Goal: Submit feedback/report problem: Submit feedback/report problem

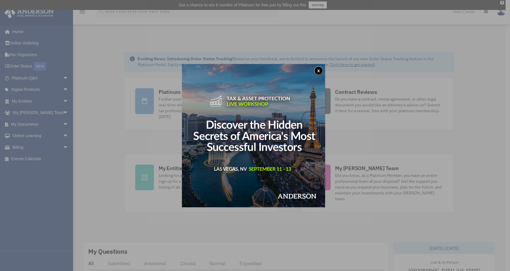
click at [320, 68] on button "x" at bounding box center [318, 70] width 9 height 9
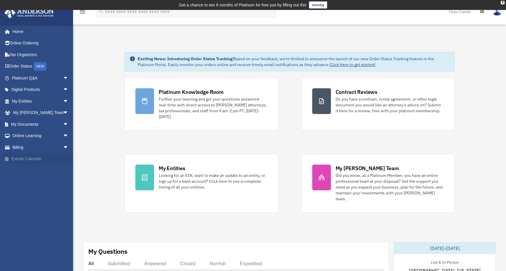
click at [26, 157] on link "Events Calendar" at bounding box center [40, 159] width 73 height 12
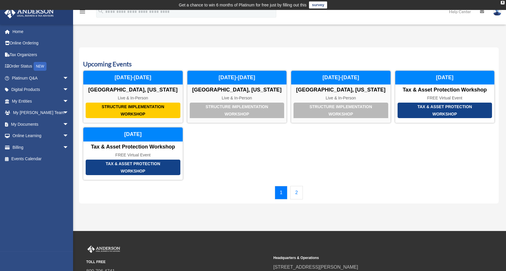
click at [298, 193] on link "2" at bounding box center [296, 192] width 13 height 13
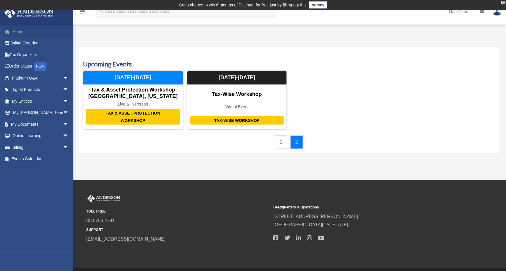
click at [14, 29] on link "Home" at bounding box center [40, 32] width 73 height 12
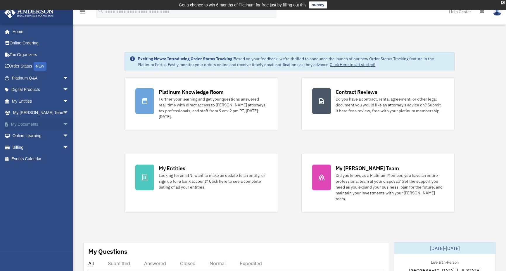
click at [19, 121] on link "My Documents arrow_drop_down" at bounding box center [40, 124] width 73 height 12
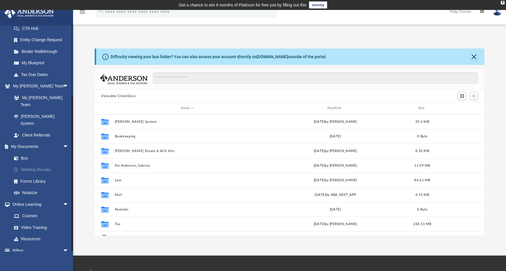
scroll to position [99, 0]
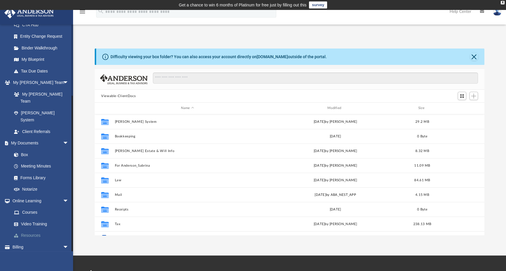
click at [21, 230] on link "Resources" at bounding box center [42, 236] width 69 height 12
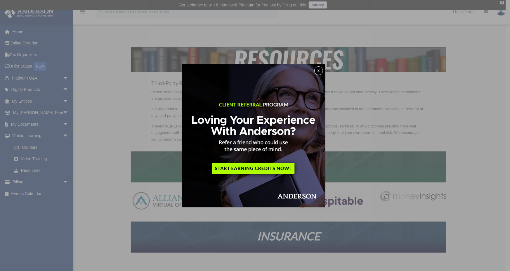
click at [319, 67] on button "x" at bounding box center [318, 70] width 9 height 9
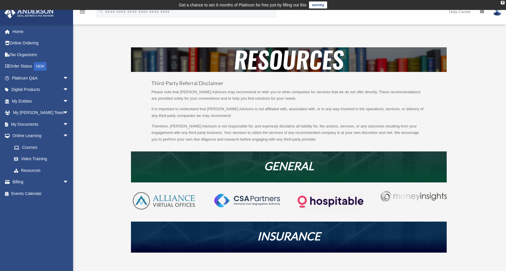
click at [41, 261] on div "gwin525@gmail.com Sign Out gwin525@gmail.com Home Online Ordering Tax Organizer…" at bounding box center [36, 159] width 73 height 271
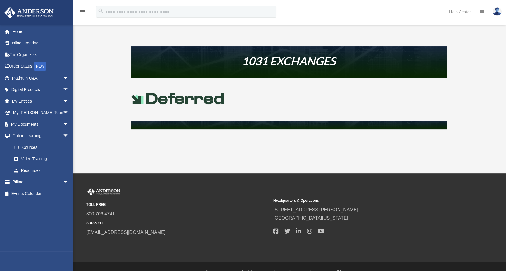
scroll to position [283, 0]
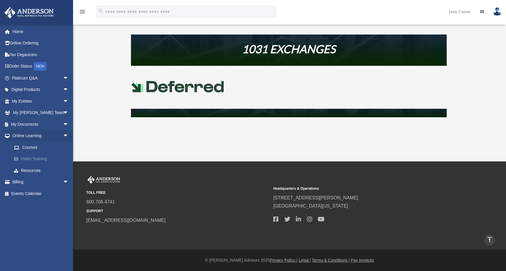
click at [30, 156] on link "Video Training" at bounding box center [42, 159] width 69 height 12
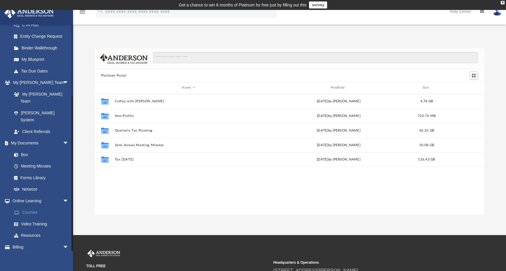
click at [29, 207] on link "Courses" at bounding box center [42, 213] width 69 height 12
click at [30, 207] on link "Courses" at bounding box center [42, 213] width 69 height 12
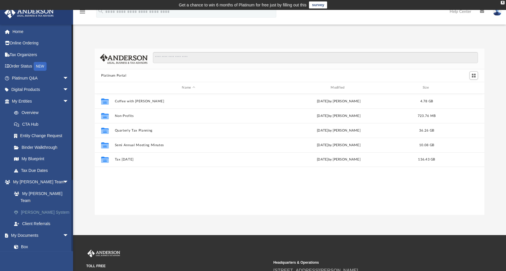
scroll to position [45, 0]
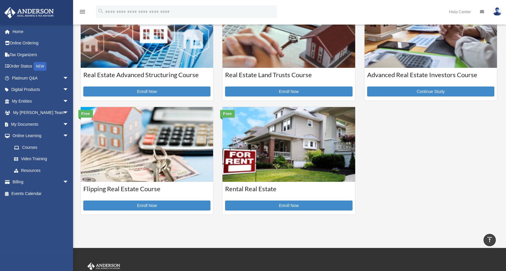
scroll to position [234, 0]
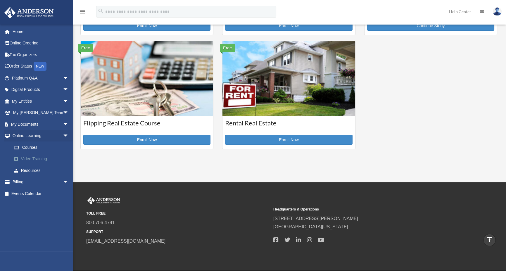
click at [27, 156] on link "Video Training" at bounding box center [42, 159] width 69 height 12
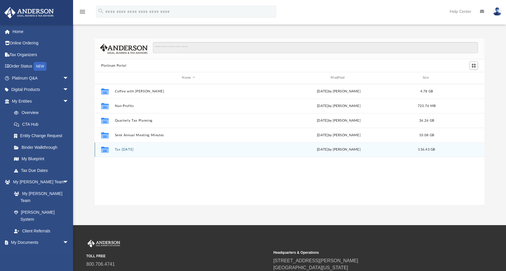
scroll to position [128, 385]
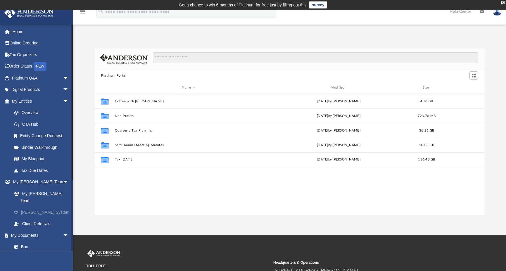
click at [31, 206] on link "[PERSON_NAME] System" at bounding box center [42, 212] width 69 height 12
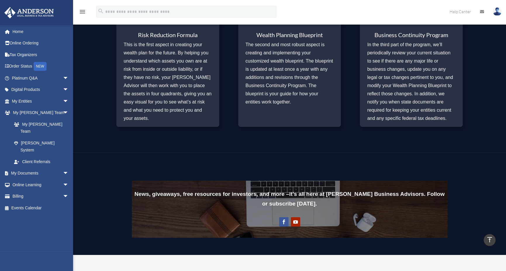
scroll to position [321, 0]
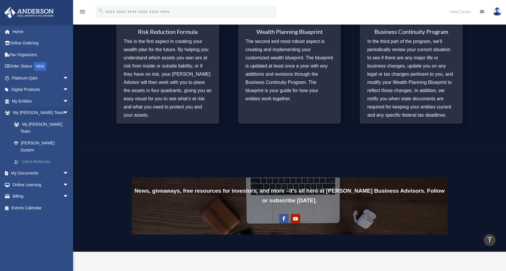
click at [34, 156] on link "Client Referrals" at bounding box center [42, 162] width 69 height 12
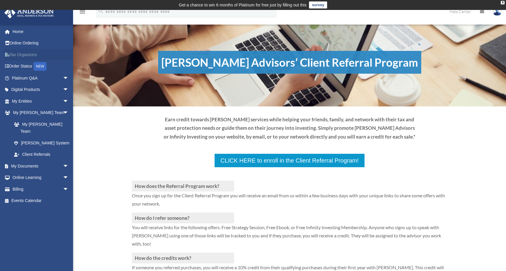
click at [24, 52] on link "Tax Organizers" at bounding box center [40, 55] width 73 height 12
click at [63, 183] on span "arrow_drop_down" at bounding box center [69, 189] width 12 height 12
click at [39, 195] on link "$ Open Invoices" at bounding box center [42, 201] width 69 height 12
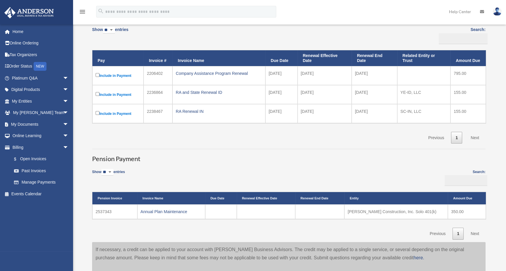
scroll to position [146, 0]
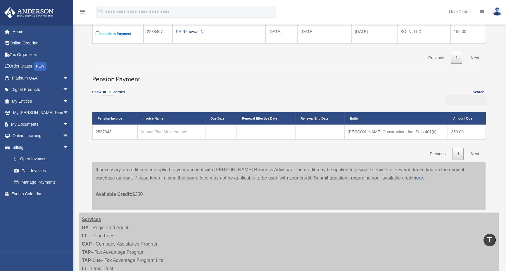
click at [154, 131] on link "Annual Plan Maintenance" at bounding box center [164, 131] width 47 height 5
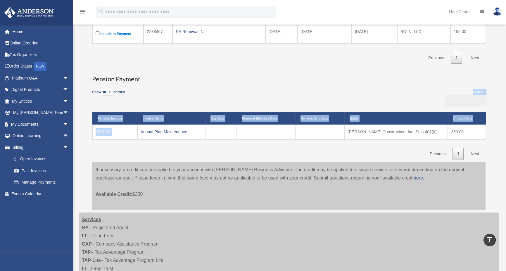
drag, startPoint x: 108, startPoint y: 132, endPoint x: 88, endPoint y: 133, distance: 20.2
click at [88, 133] on div "Invoices Show ** ** ** *** entries Search: Pay Invoice # Invoice Name Due Date …" at bounding box center [289, 66] width 402 height 290
copy div "Search: Pension Invoice Invoice Name Due Date Renewal Effective Date Renewal En…"
click at [100, 131] on td "2537343" at bounding box center [114, 131] width 45 height 15
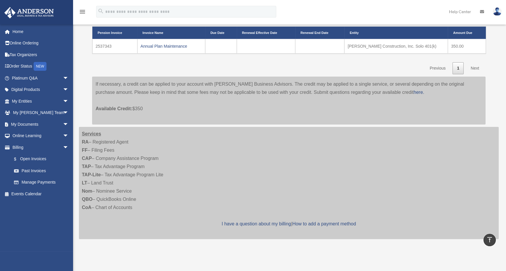
scroll to position [234, 0]
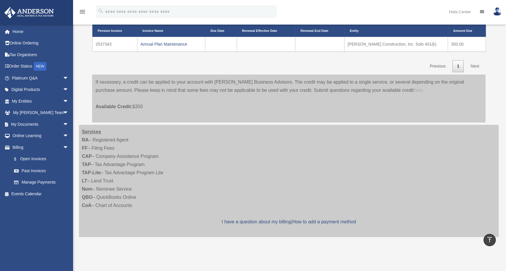
click at [413, 89] on link "here." at bounding box center [418, 90] width 11 height 5
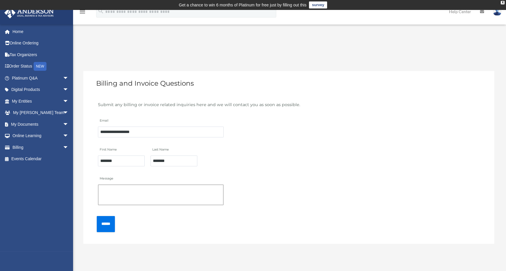
click at [112, 191] on textarea "Message" at bounding box center [161, 194] width 126 height 21
type textarea "**********"
click at [107, 222] on input "******" at bounding box center [106, 224] width 18 height 16
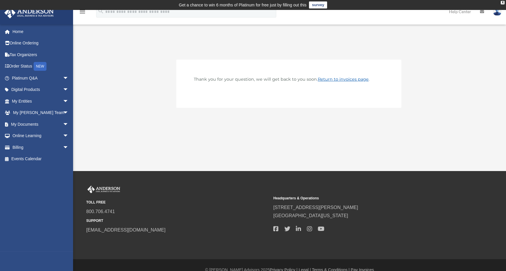
click at [330, 77] on link "Return to invoices page" at bounding box center [343, 79] width 51 height 5
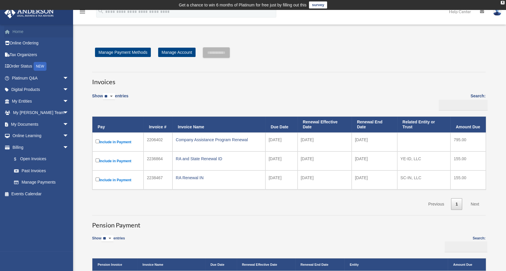
click at [18, 32] on link "Home" at bounding box center [40, 32] width 73 height 12
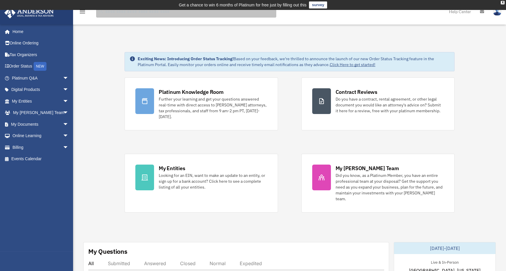
click at [134, 13] on input "search" at bounding box center [186, 12] width 180 height 12
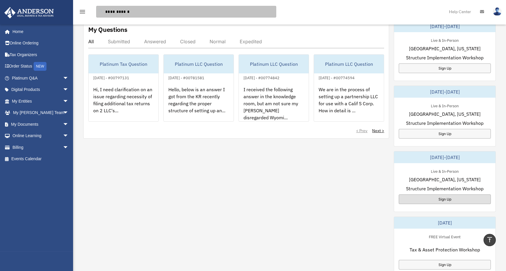
scroll to position [175, 0]
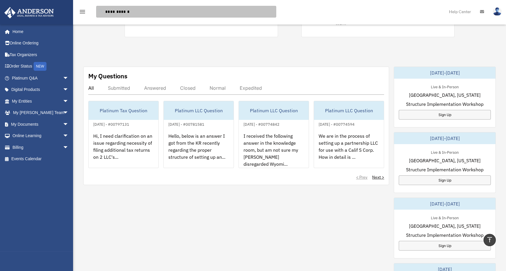
type input "**********"
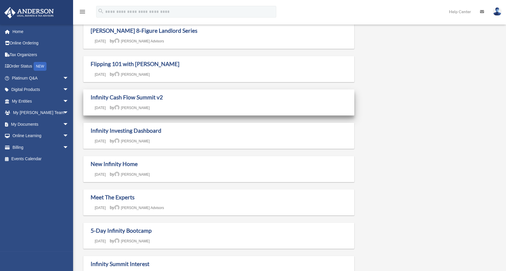
scroll to position [58, 0]
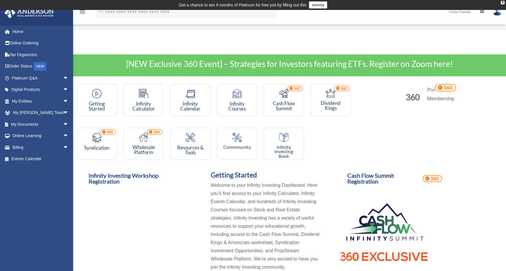
click at [447, 88] on img at bounding box center [445, 88] width 21 height 8
click at [446, 88] on img at bounding box center [445, 88] width 21 height 8
click at [446, 87] on img at bounding box center [445, 88] width 21 height 8
click at [445, 87] on img at bounding box center [445, 88] width 21 height 8
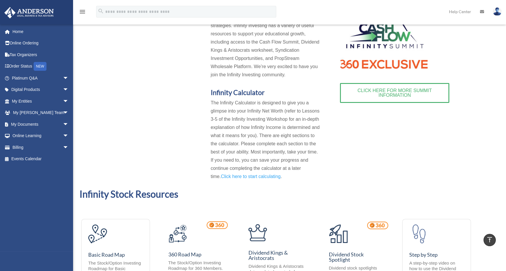
scroll to position [205, 0]
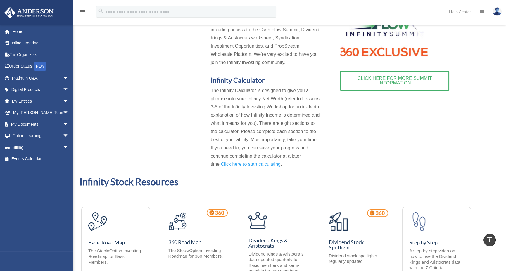
click at [393, 80] on link "CLICK HERE FOR MORE SUMMIT INFORMATION" at bounding box center [394, 81] width 109 height 20
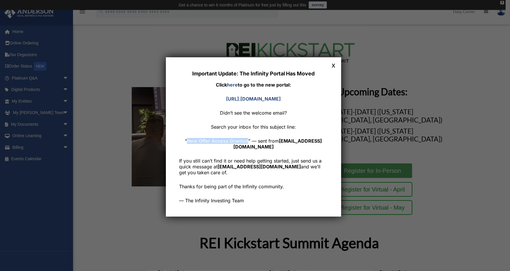
drag, startPoint x: 210, startPoint y: 139, endPoint x: 270, endPoint y: 141, distance: 59.9
click at [270, 141] on p "“ New Offer Access Granted ” — sent from [EMAIL_ADDRESS][DOMAIN_NAME]" at bounding box center [253, 144] width 149 height 12
copy strong "New Offer Access Granted"
click at [236, 82] on link "here" at bounding box center [232, 85] width 11 height 6
